Goal: Find specific page/section: Find specific page/section

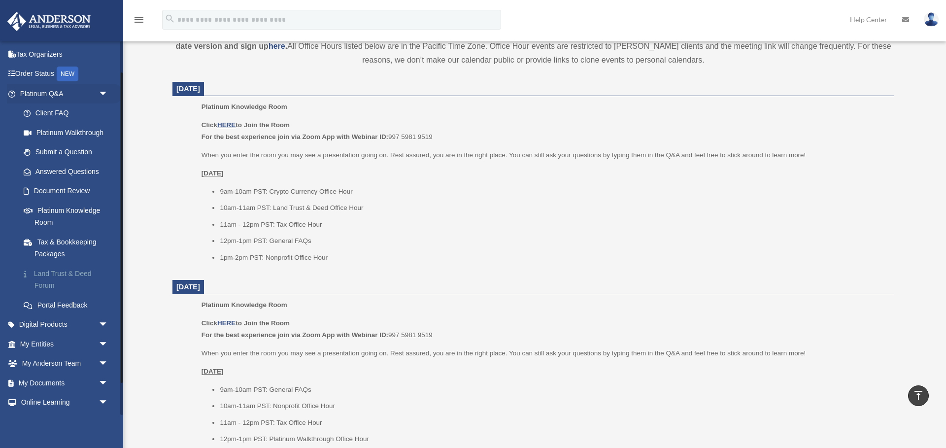
scroll to position [43, 0]
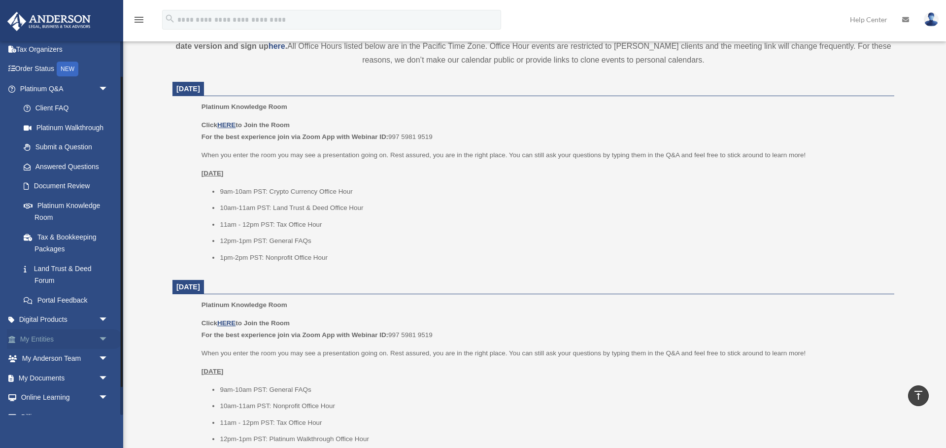
click at [61, 337] on link "My Entities arrow_drop_down" at bounding box center [65, 339] width 116 height 20
click at [105, 338] on span "arrow_drop_down" at bounding box center [109, 339] width 20 height 20
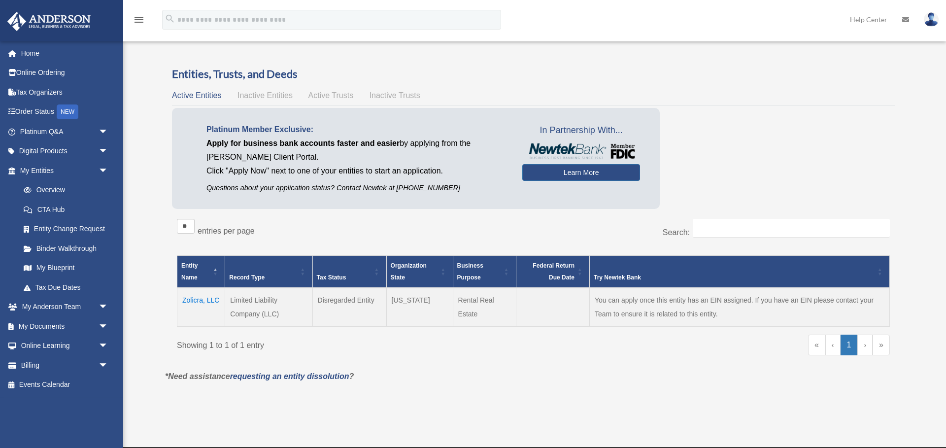
click at [204, 300] on td "Zolicra, LLC" at bounding box center [201, 307] width 48 height 38
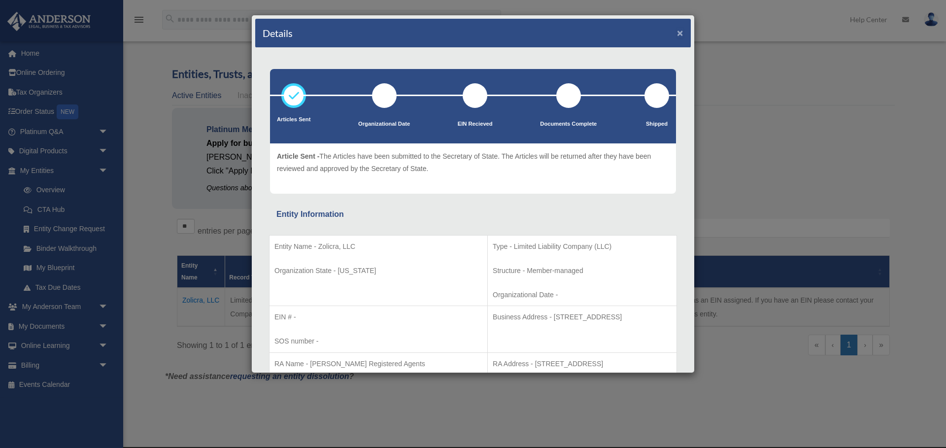
click at [682, 36] on button "×" at bounding box center [680, 33] width 6 height 10
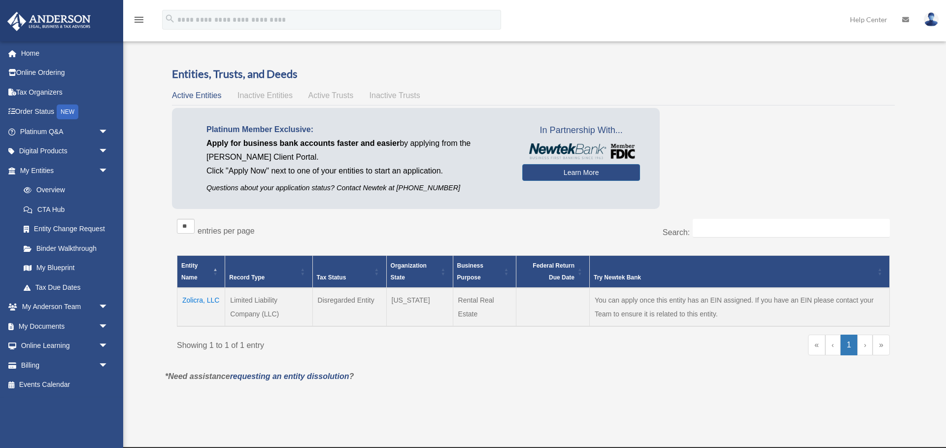
click at [774, 178] on div "Platinum Member Exclusive: Apply for business bank accounts faster and easier b…" at bounding box center [533, 161] width 723 height 106
click at [57, 190] on link "Overview" at bounding box center [68, 190] width 109 height 20
